Goal: Information Seeking & Learning: Find specific fact

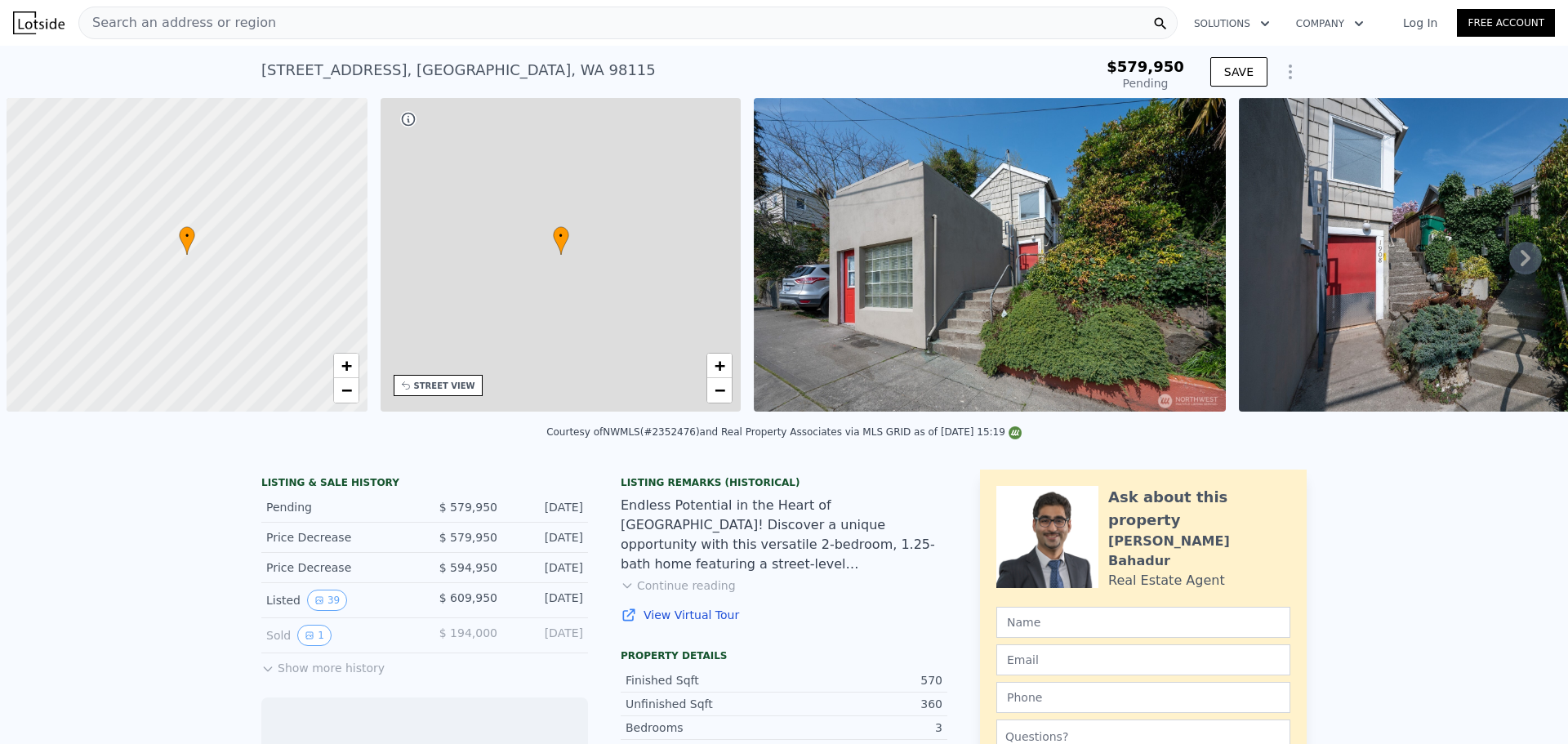
scroll to position [0, 7]
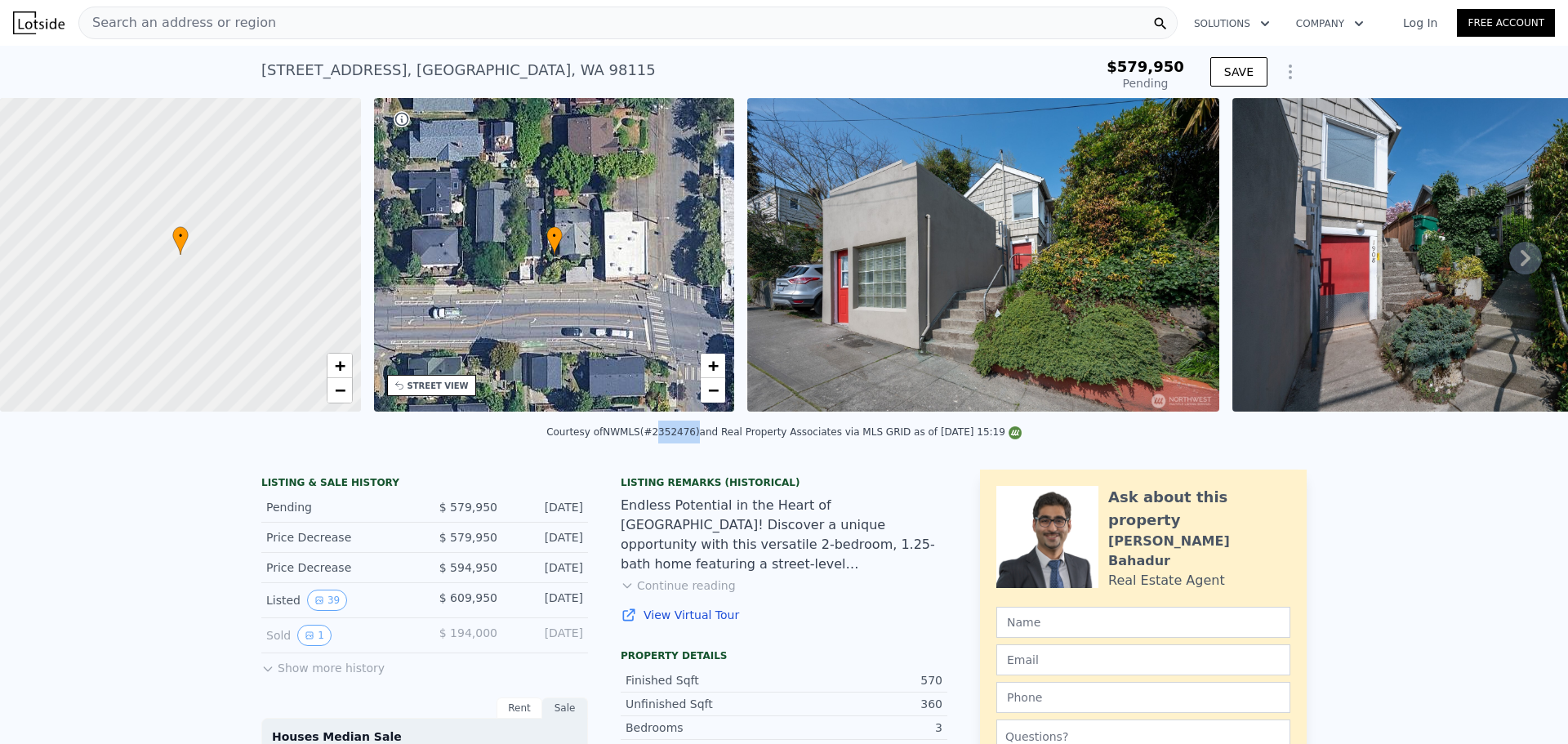
drag, startPoint x: 661, startPoint y: 444, endPoint x: 697, endPoint y: 445, distance: 36.0
click at [697, 438] on div "Courtesy of NWMLS (#2352476) and Real Property Associates via MLS GRID as of 08…" at bounding box center [784, 432] width 476 height 12
copy div "2352476"
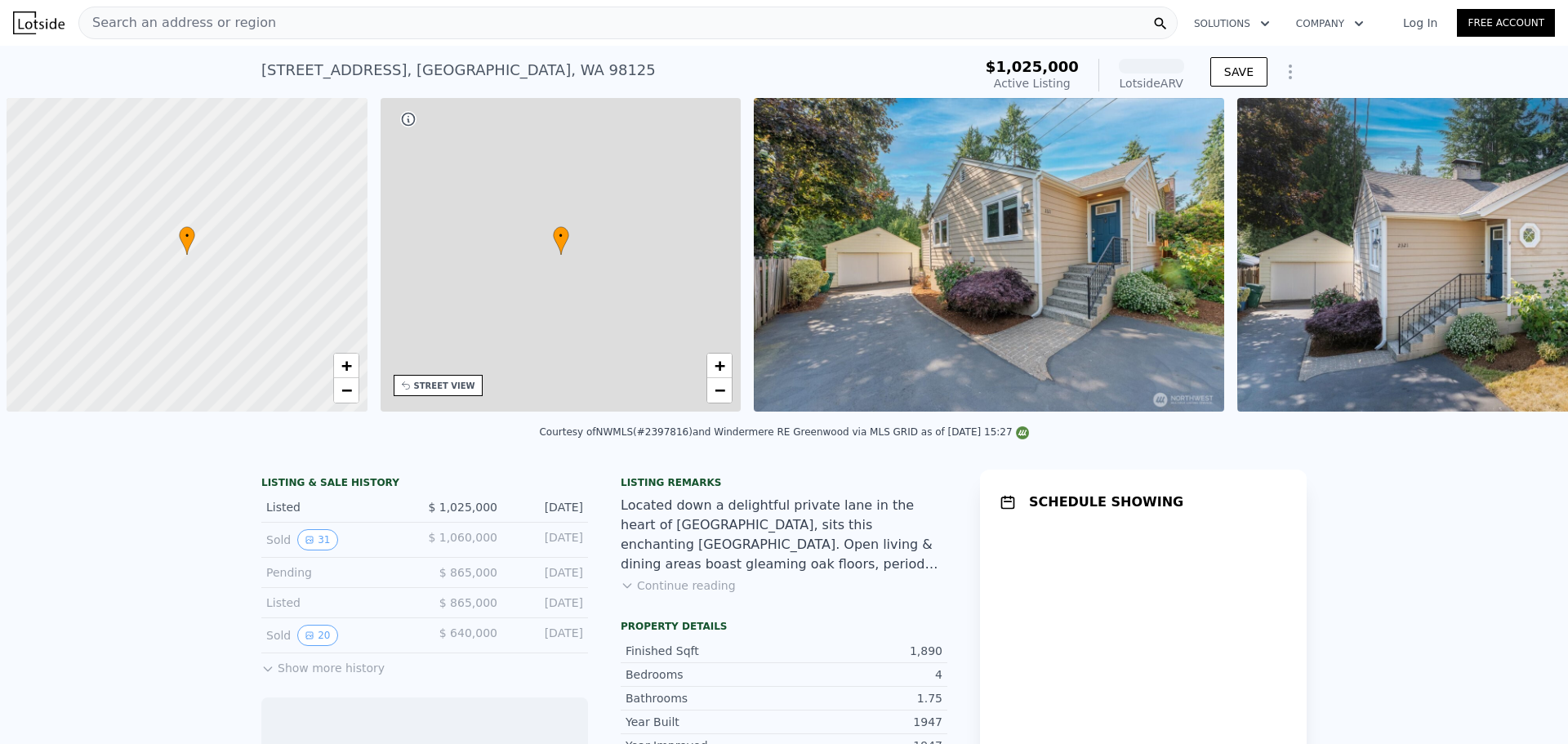
scroll to position [0, 7]
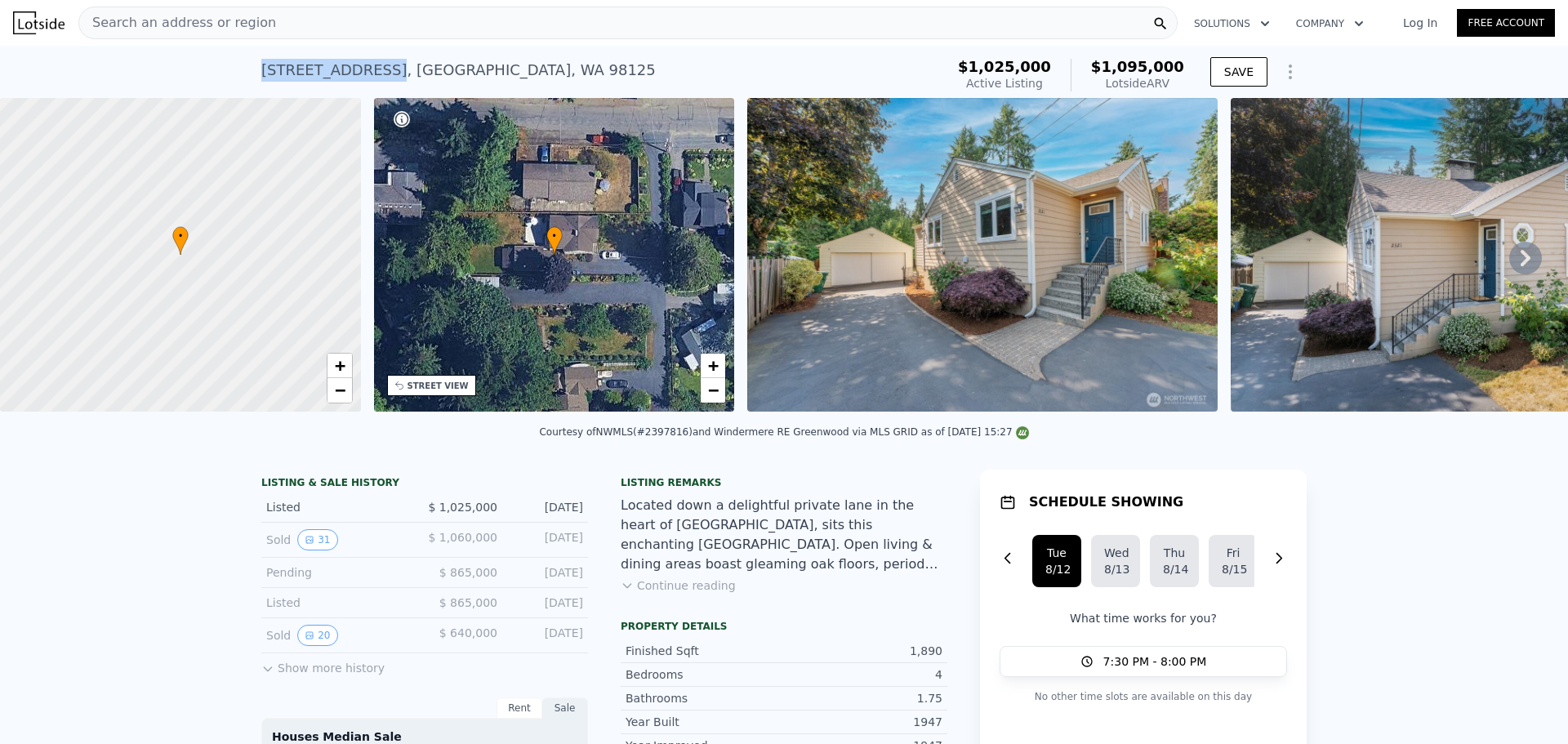
drag, startPoint x: 256, startPoint y: 66, endPoint x: 365, endPoint y: 74, distance: 109.3
click at [365, 74] on div "2321 NE 127th St , Seattle , WA 98125" at bounding box center [459, 70] width 395 height 23
copy div "2321 NE 127th St"
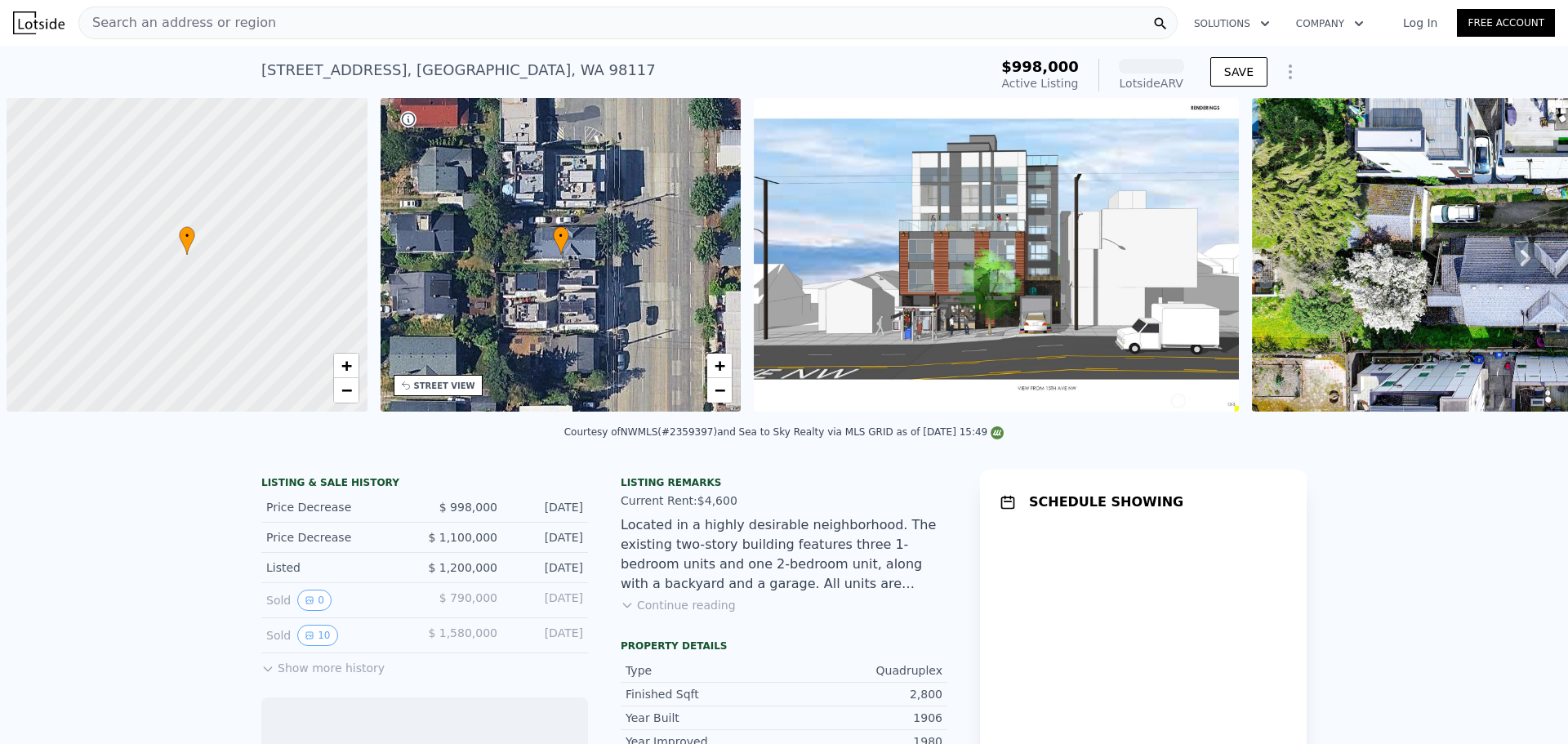
scroll to position [0, 7]
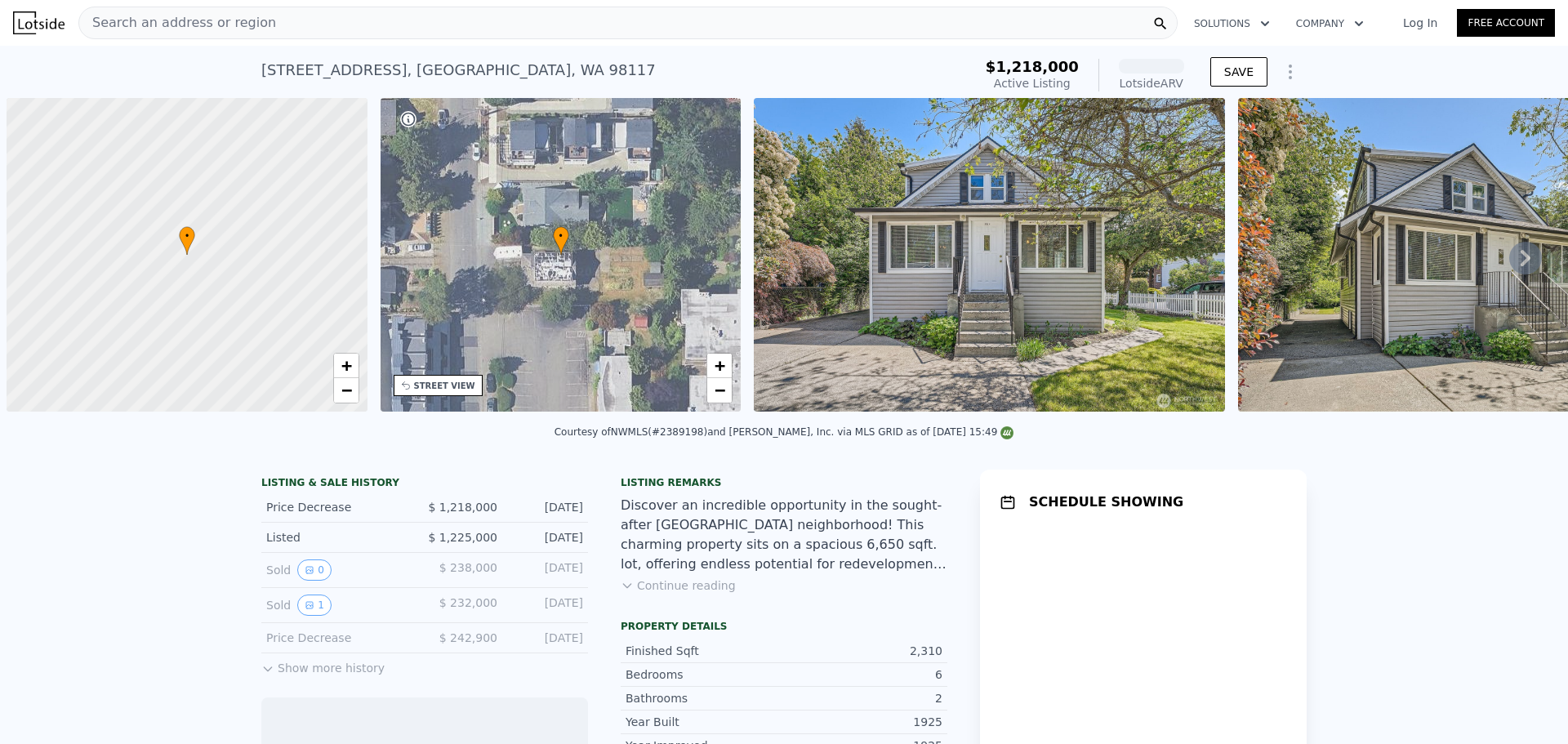
scroll to position [0, 7]
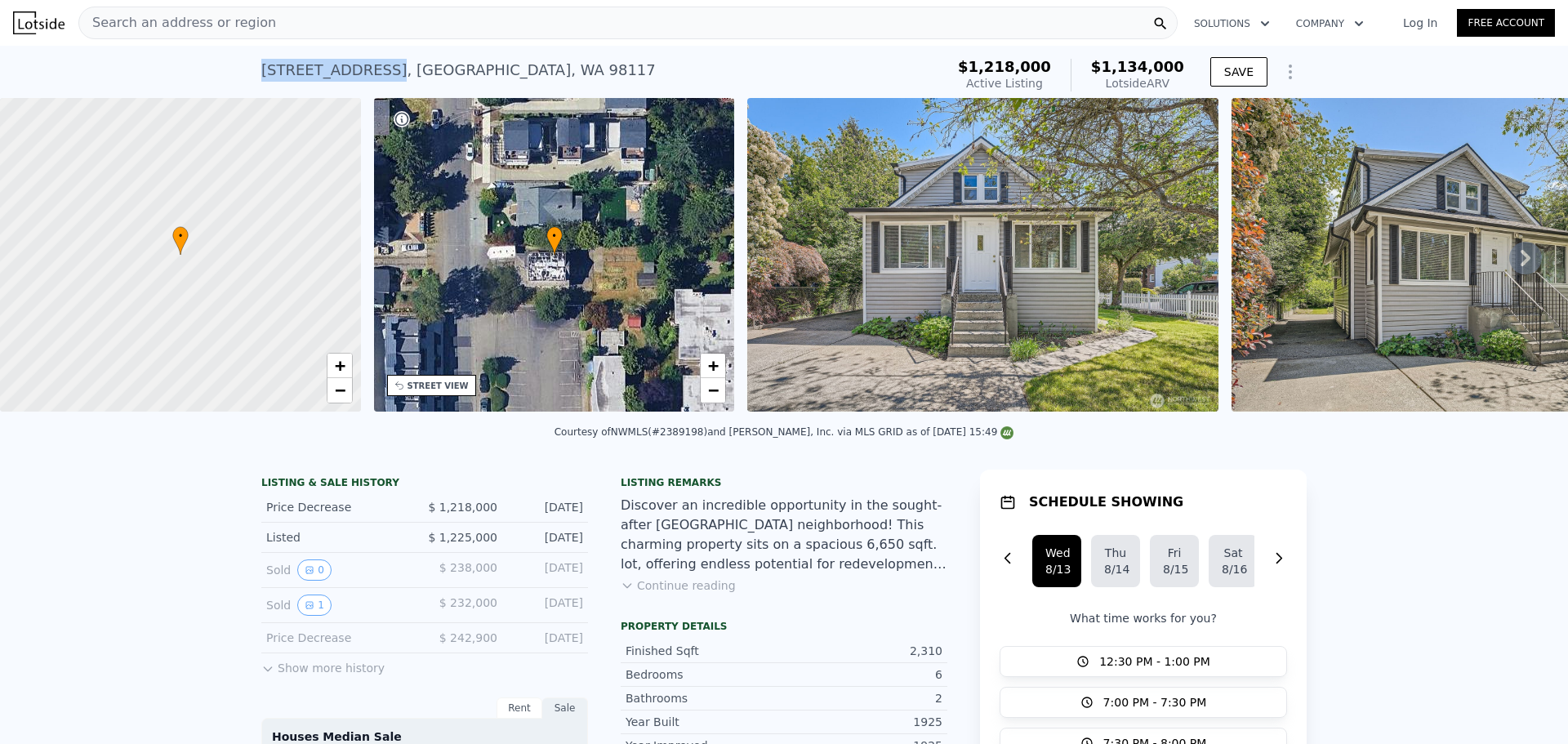
drag, startPoint x: 256, startPoint y: 71, endPoint x: 371, endPoint y: 68, distance: 115.0
click at [371, 68] on div "[STREET_ADDRESS]" at bounding box center [459, 70] width 395 height 23
copy div "[STREET_ADDRESS]"
drag, startPoint x: 676, startPoint y: 443, endPoint x: 711, endPoint y: 435, distance: 35.9
click at [711, 435] on div "Courtesy of NWMLS (#2389198) and [PERSON_NAME], Inc. via MLS GRID as of [DATE] …" at bounding box center [784, 437] width 1568 height 39
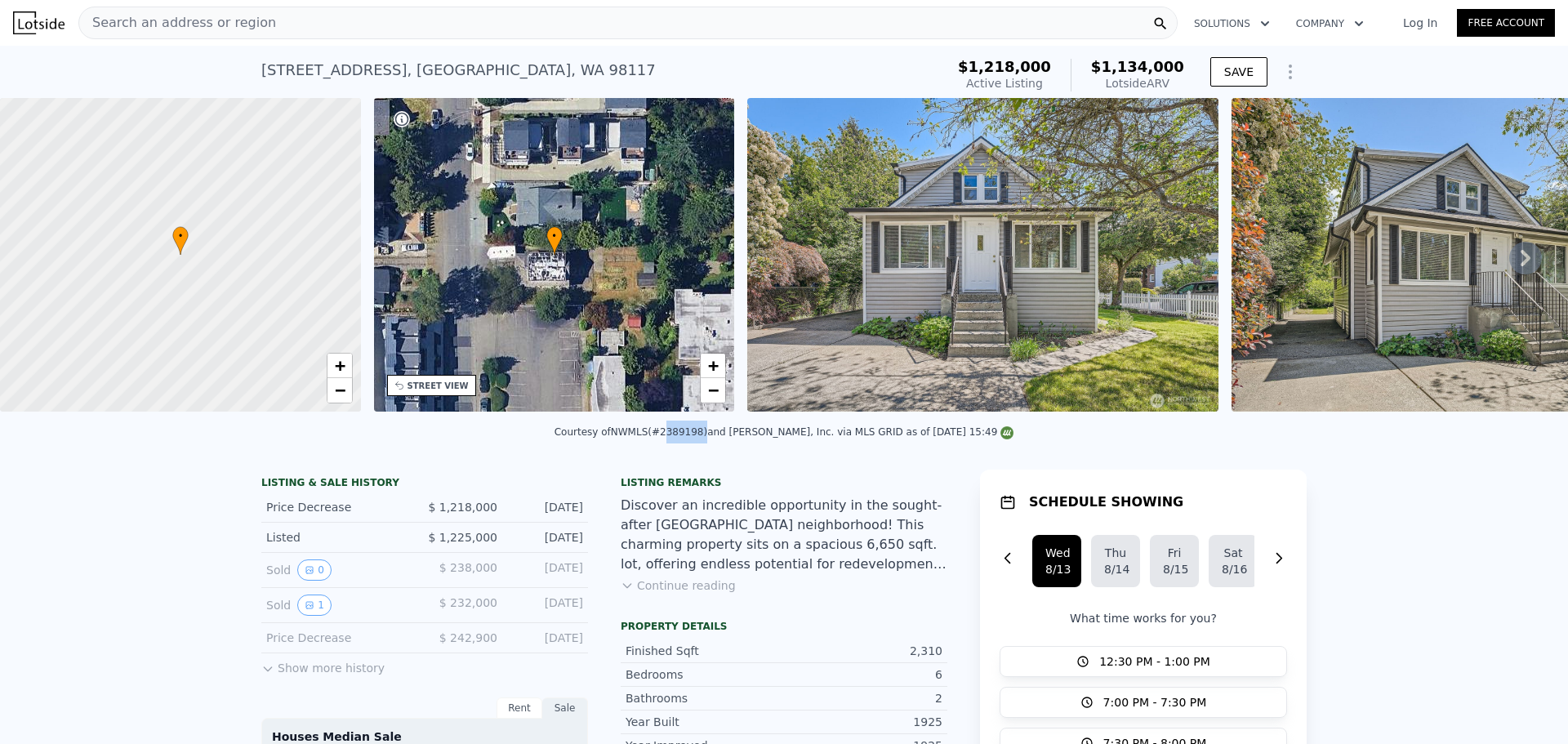
copy div "2389198"
